Goal: Check status

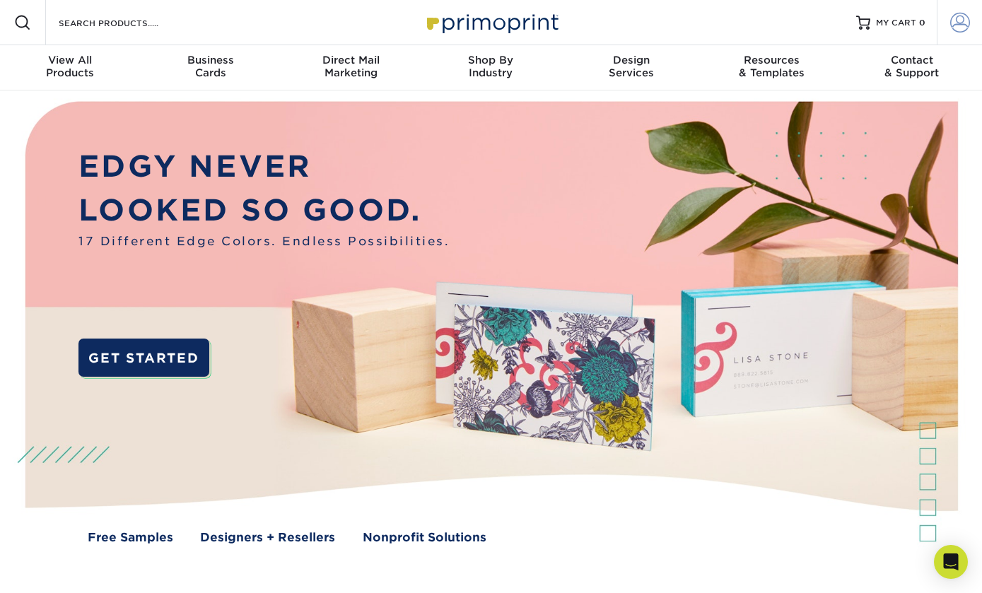
click at [953, 25] on span at bounding box center [961, 23] width 20 height 20
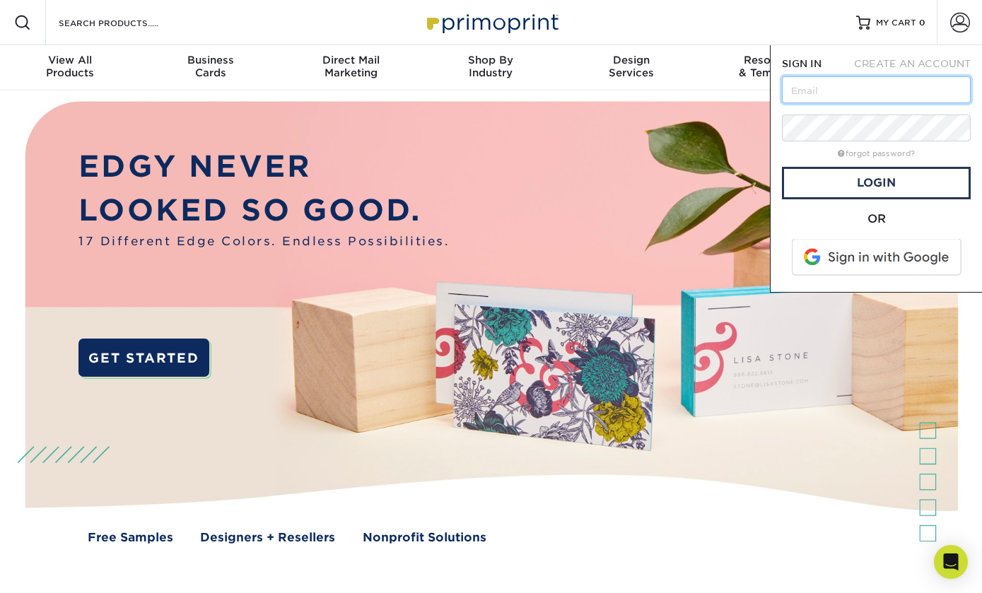
click at [863, 97] on input "text" at bounding box center [876, 89] width 189 height 27
type input "[PERSON_NAME][EMAIL_ADDRESS][DOMAIN_NAME]"
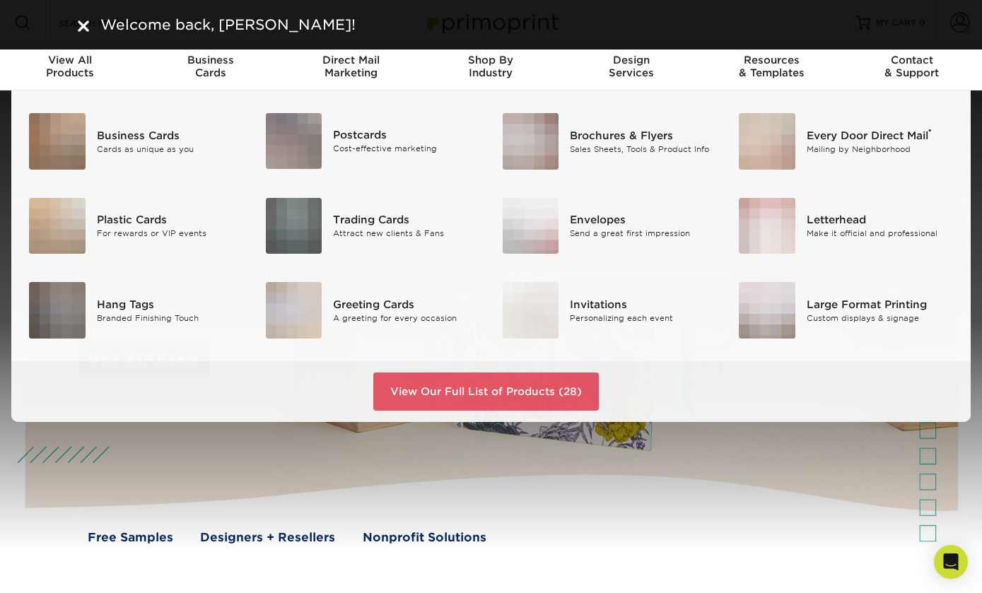
click at [71, 23] on div "Welcome back, Danielle!" at bounding box center [491, 24] width 849 height 21
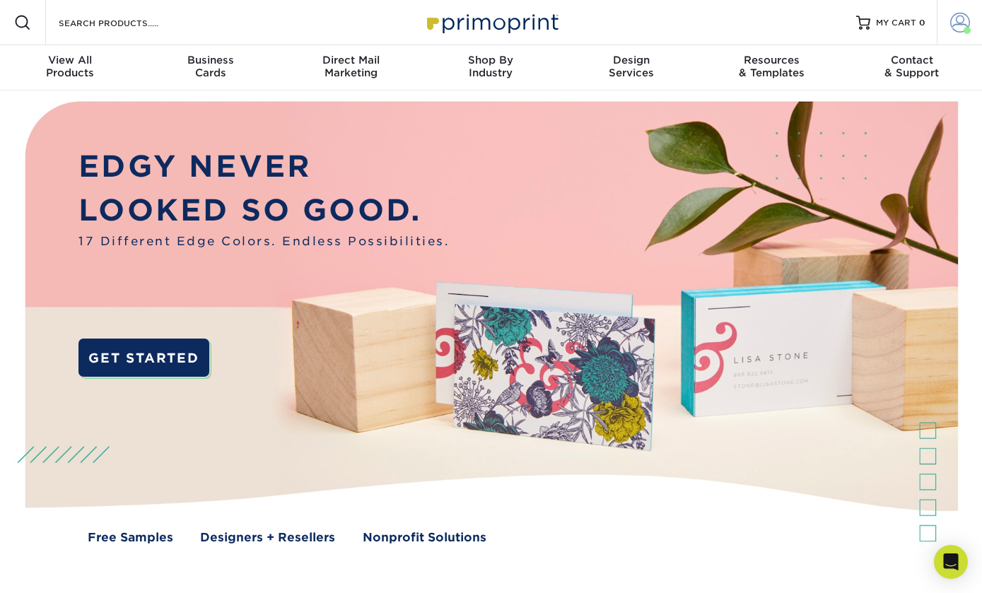
click at [958, 35] on link "Account" at bounding box center [959, 22] width 45 height 45
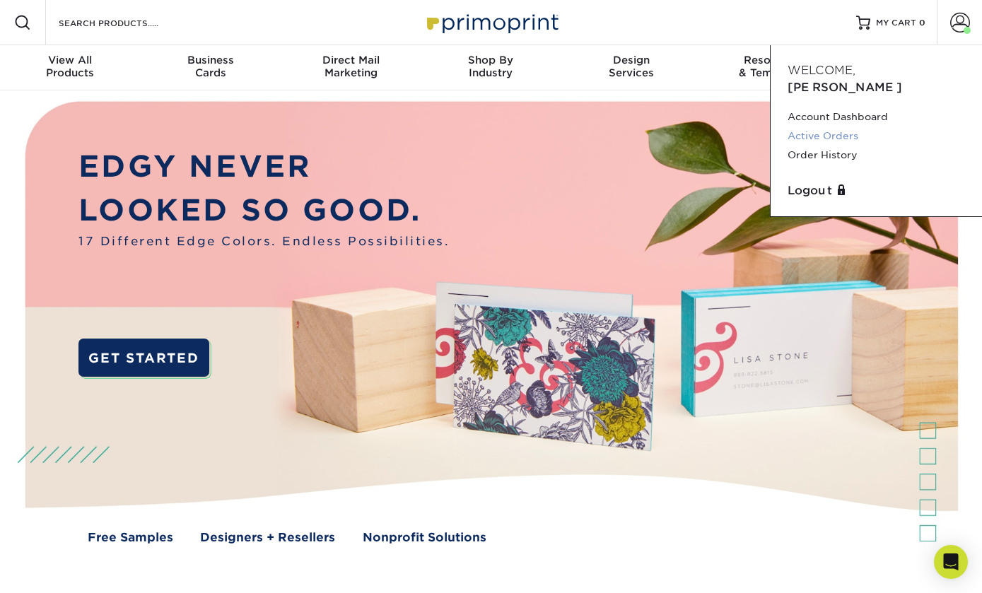
click at [859, 127] on link "Active Orders" at bounding box center [877, 136] width 178 height 19
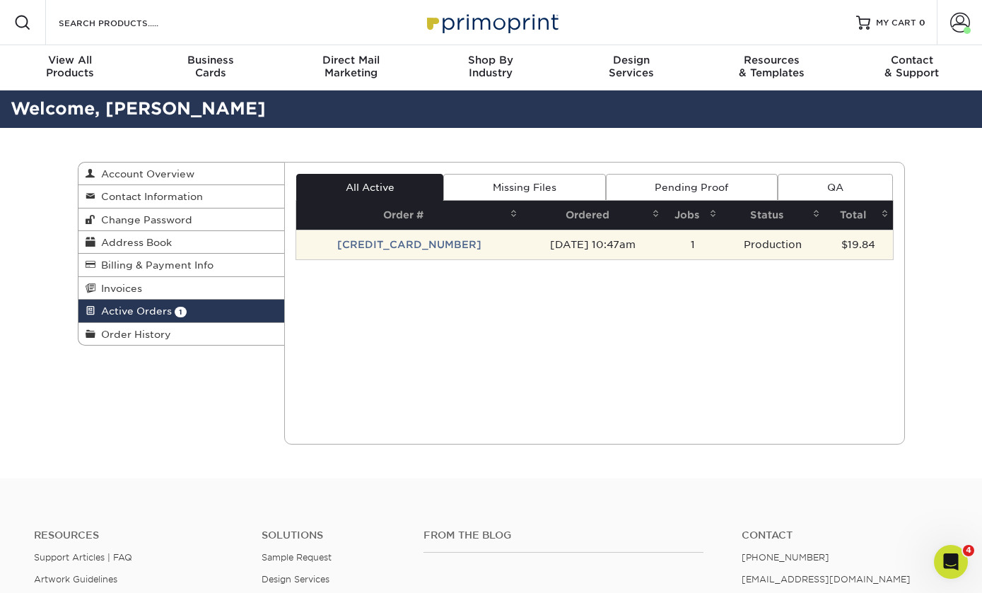
click at [435, 242] on td "25929-104723-23898" at bounding box center [409, 245] width 226 height 30
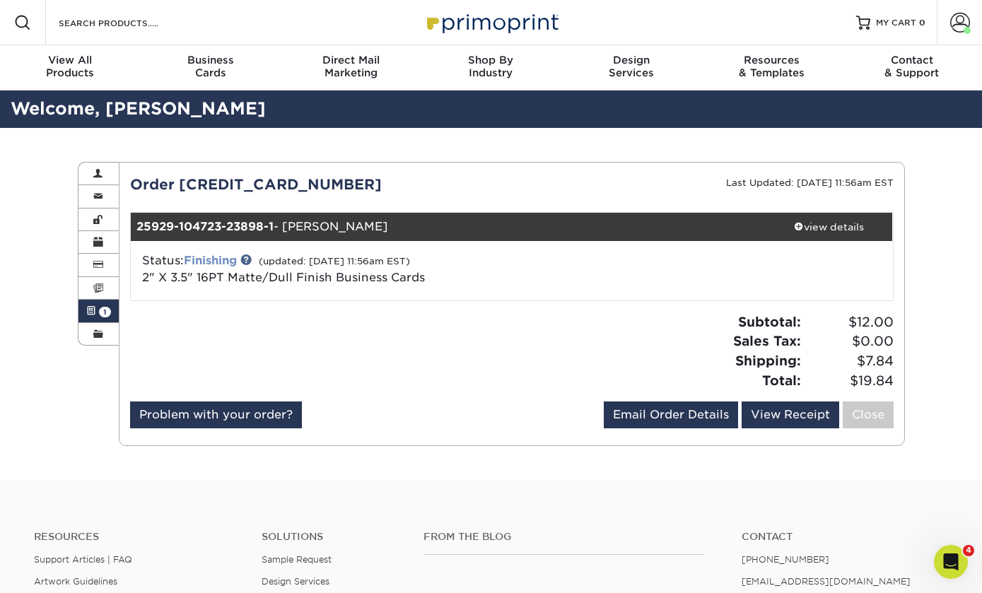
click at [213, 262] on link "Finishing" at bounding box center [210, 260] width 53 height 13
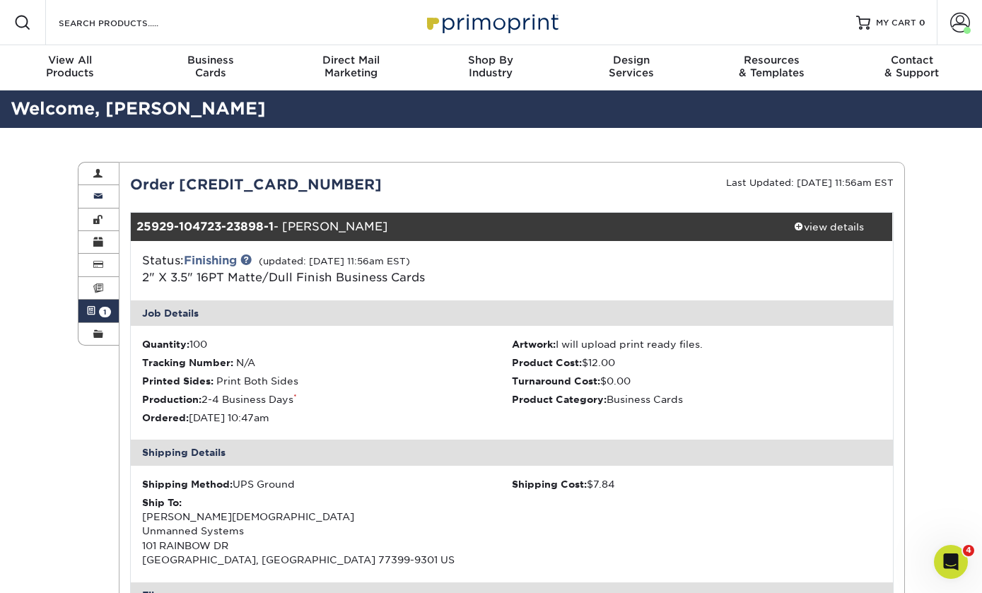
click at [94, 201] on span at bounding box center [98, 196] width 10 height 11
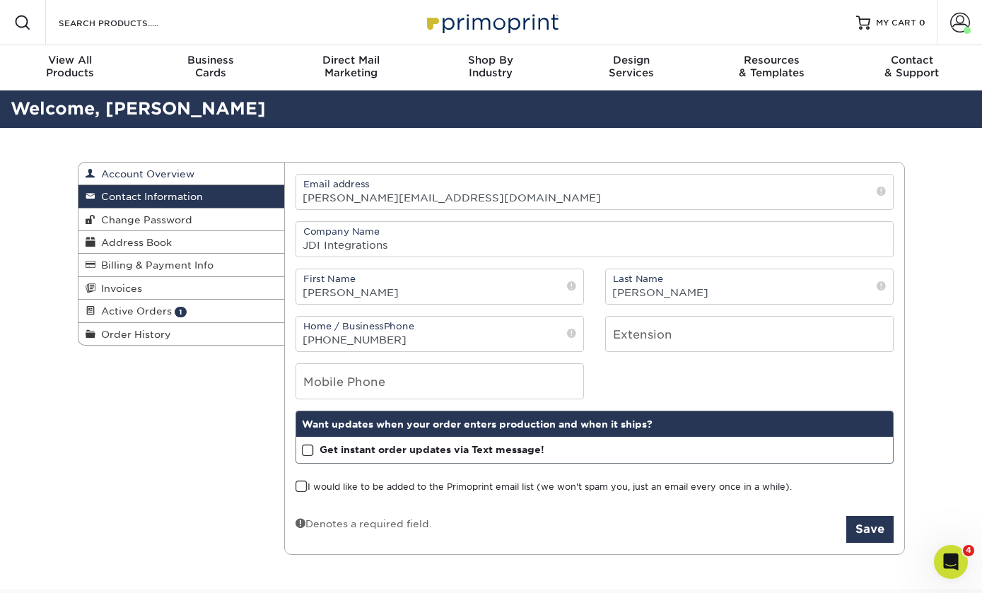
click at [123, 172] on span "Account Overview" at bounding box center [144, 173] width 99 height 11
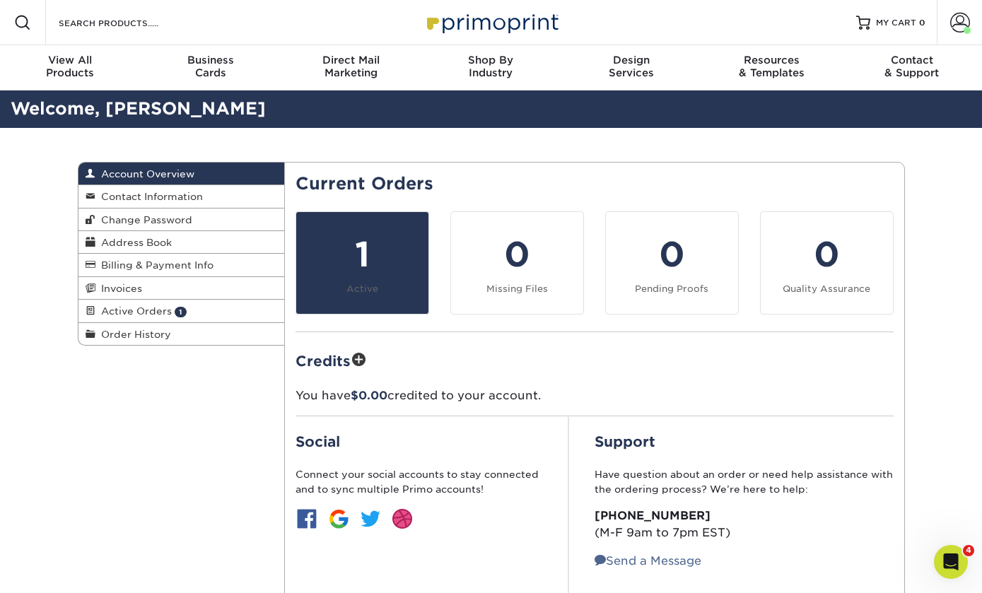
click at [351, 268] on div "1" at bounding box center [362, 254] width 115 height 51
